Goal: Task Accomplishment & Management: Manage account settings

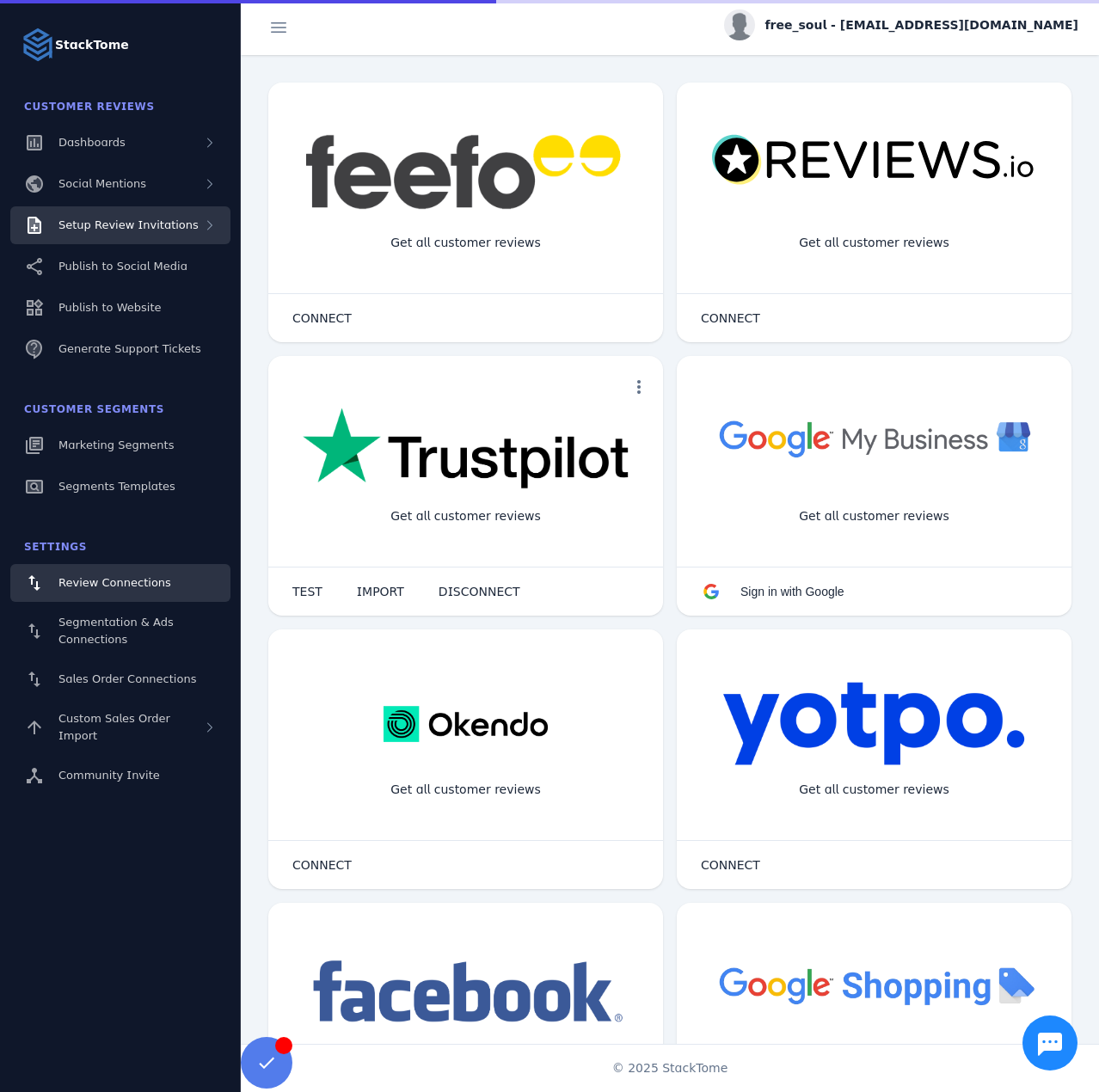
click at [161, 234] on div "Setup Review Invitations" at bounding box center [120, 225] width 220 height 38
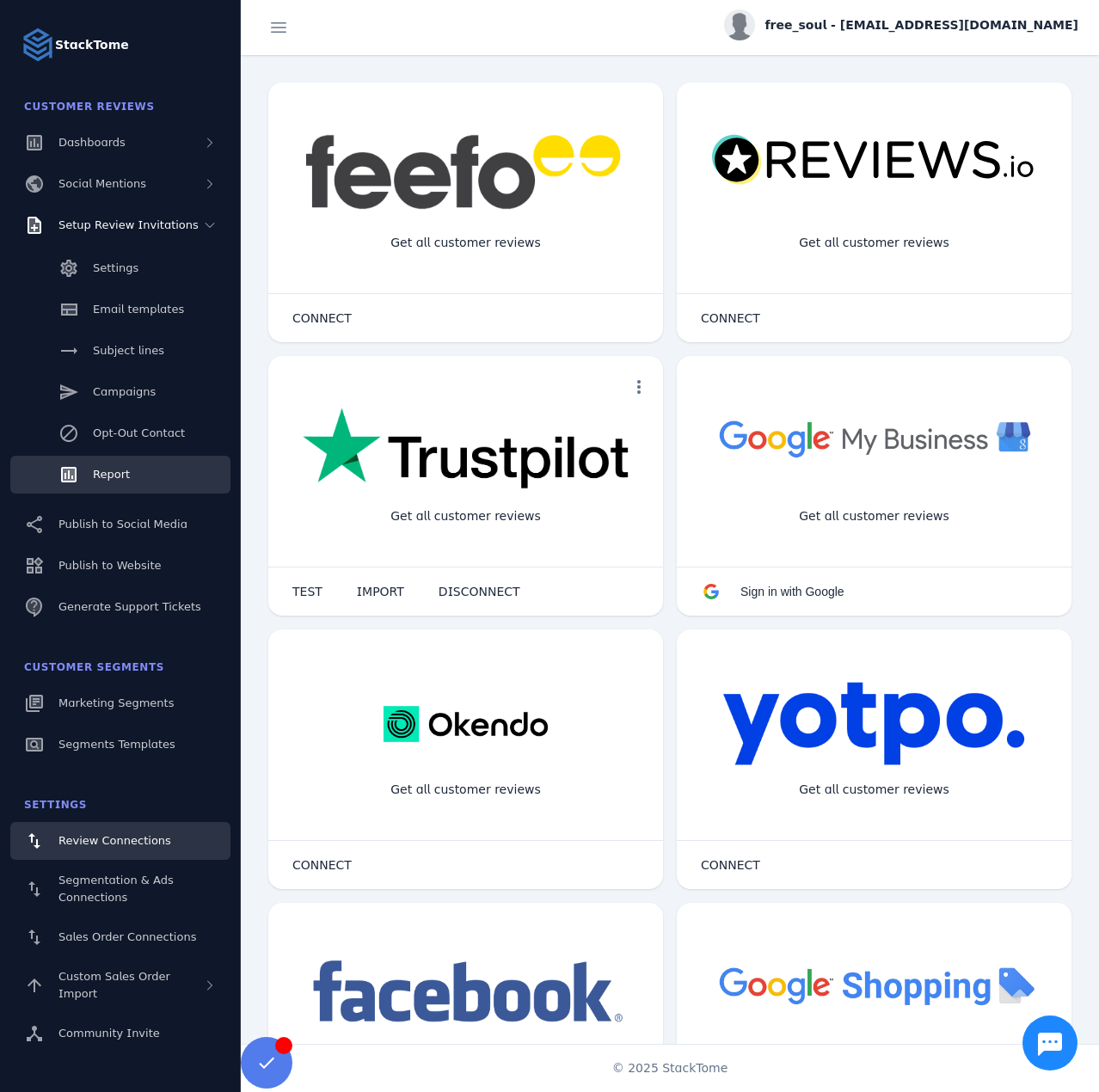
click at [126, 469] on span "Report" at bounding box center [111, 473] width 37 height 12
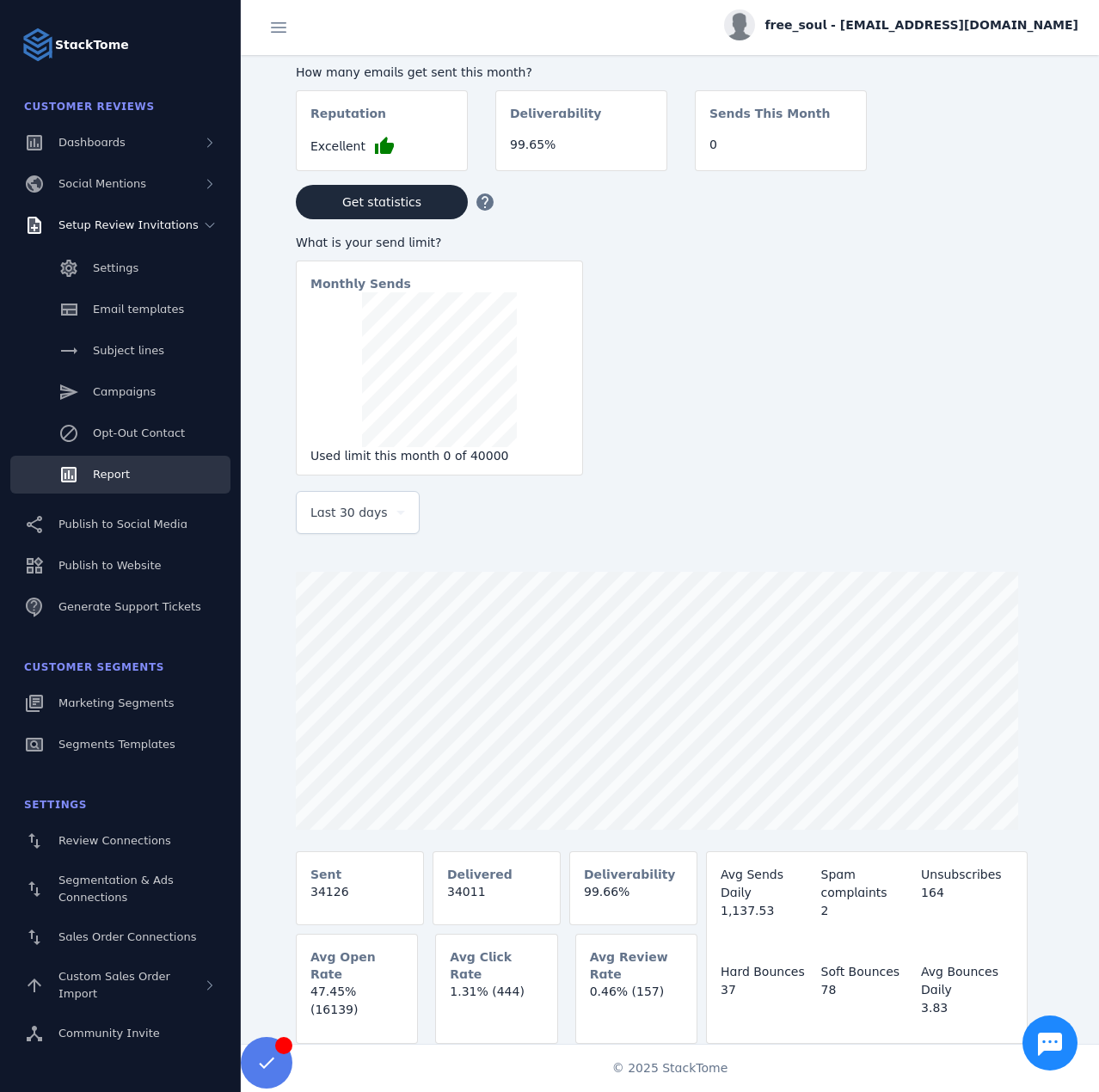
click at [363, 517] on span "Last 30 days" at bounding box center [349, 512] width 77 height 21
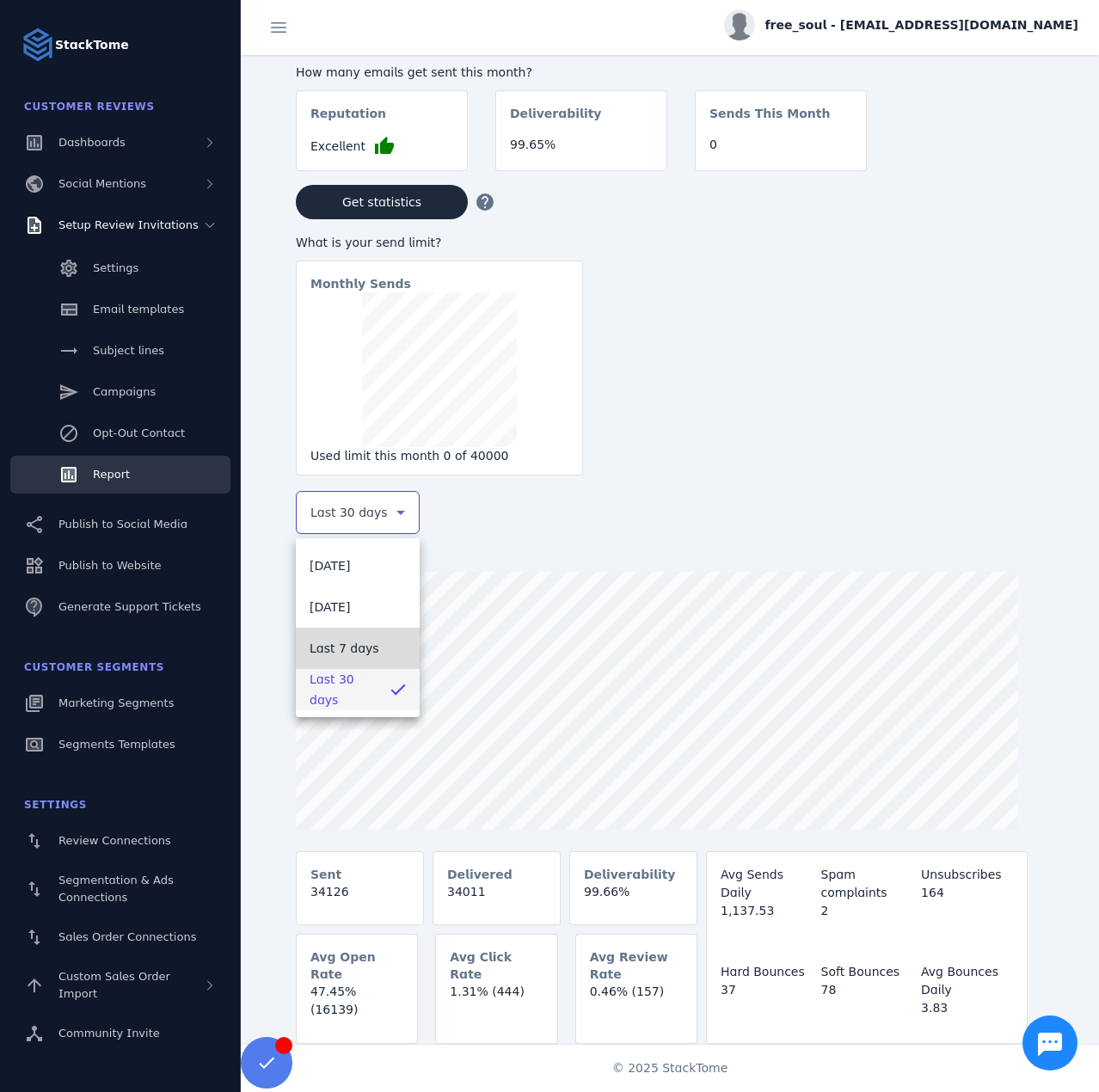
click at [367, 653] on span "Last 7 days" at bounding box center [344, 649] width 70 height 21
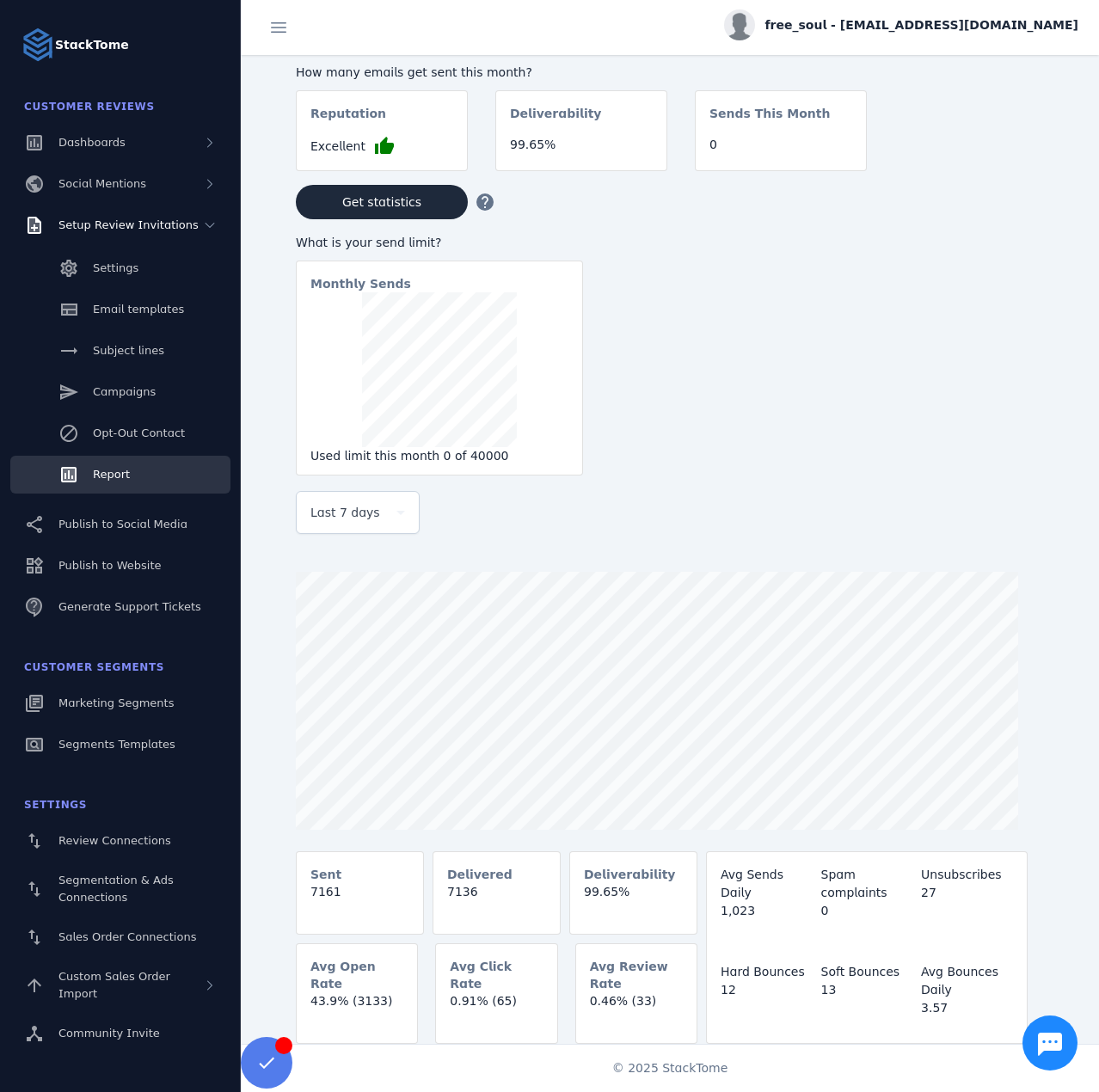
click at [891, 30] on span "free_soul - cs_free_soul@stacktome.com" at bounding box center [921, 25] width 312 height 18
click at [985, 170] on icon at bounding box center [979, 166] width 21 height 21
